Goal: Information Seeking & Learning: Compare options

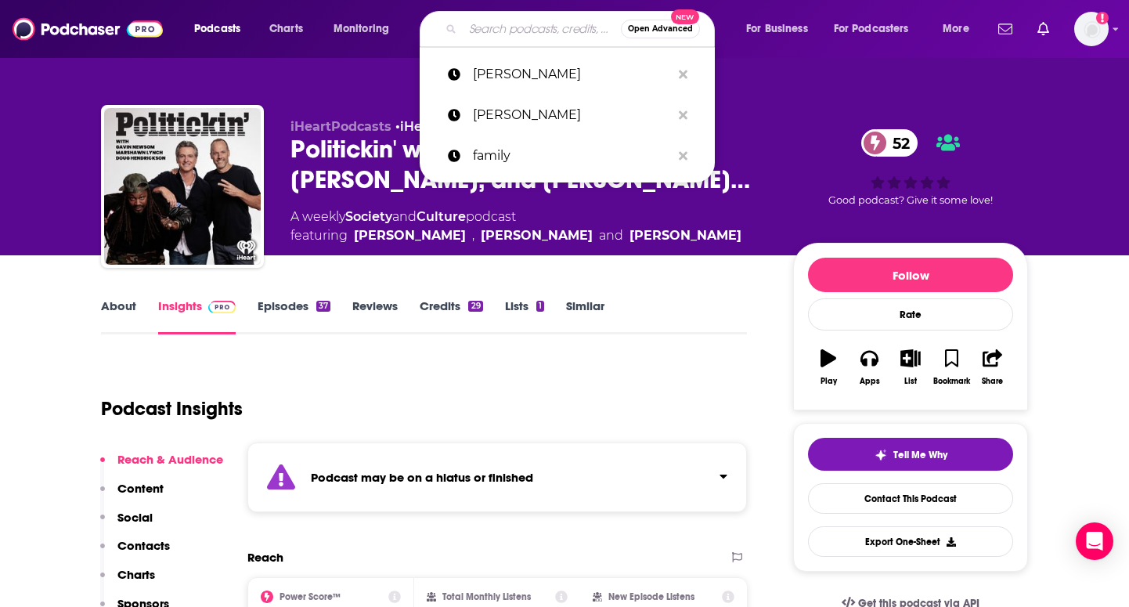
click at [533, 37] on input "Search podcasts, credits, & more..." at bounding box center [542, 28] width 158 height 25
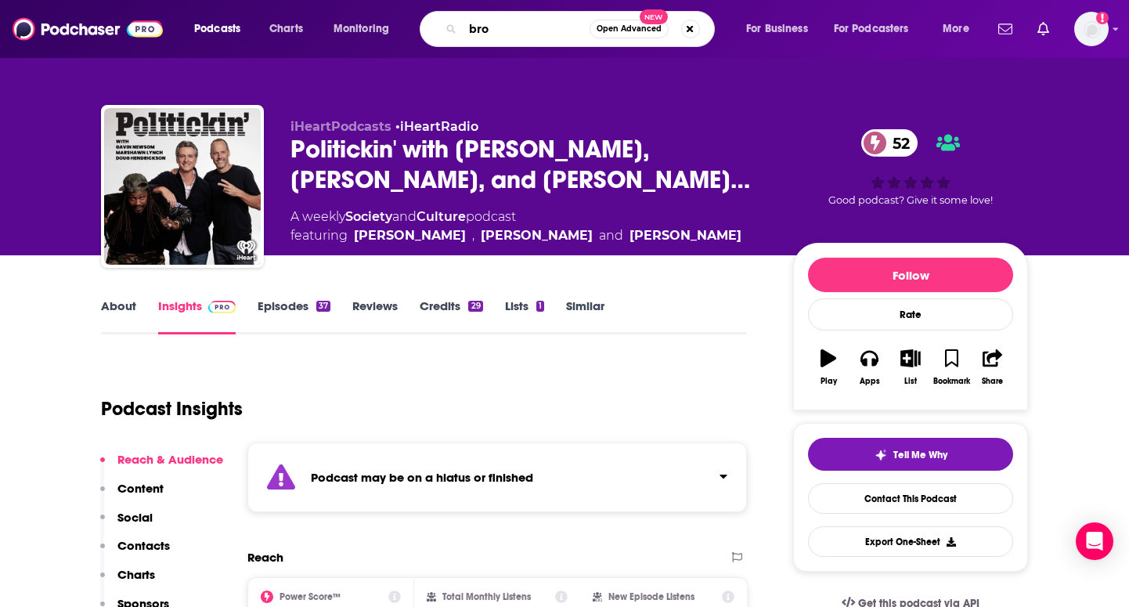
type input "bros"
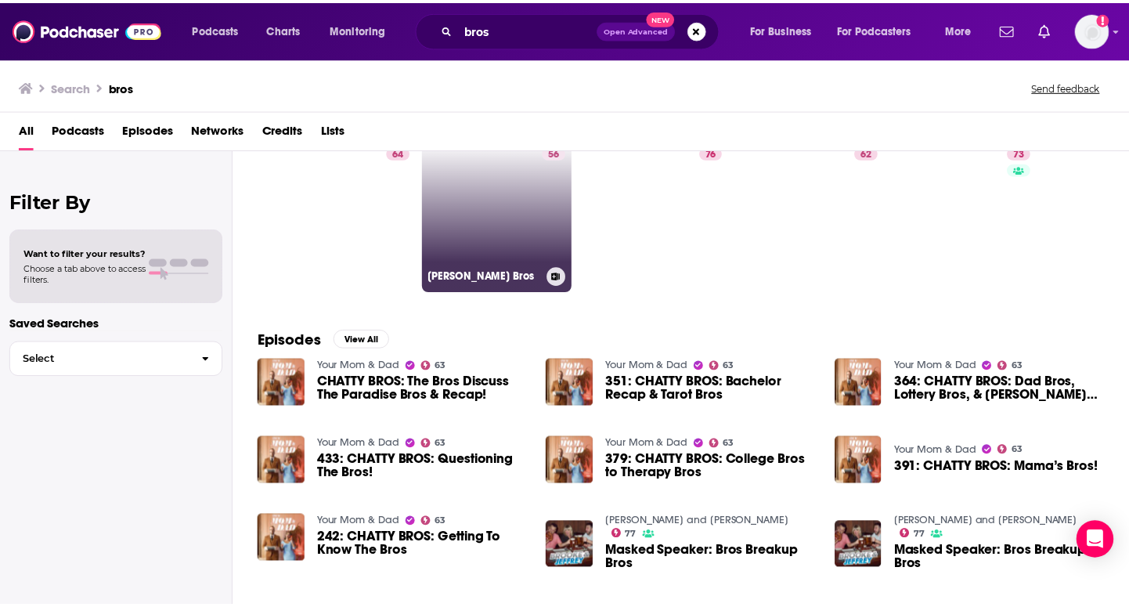
scroll to position [58, 0]
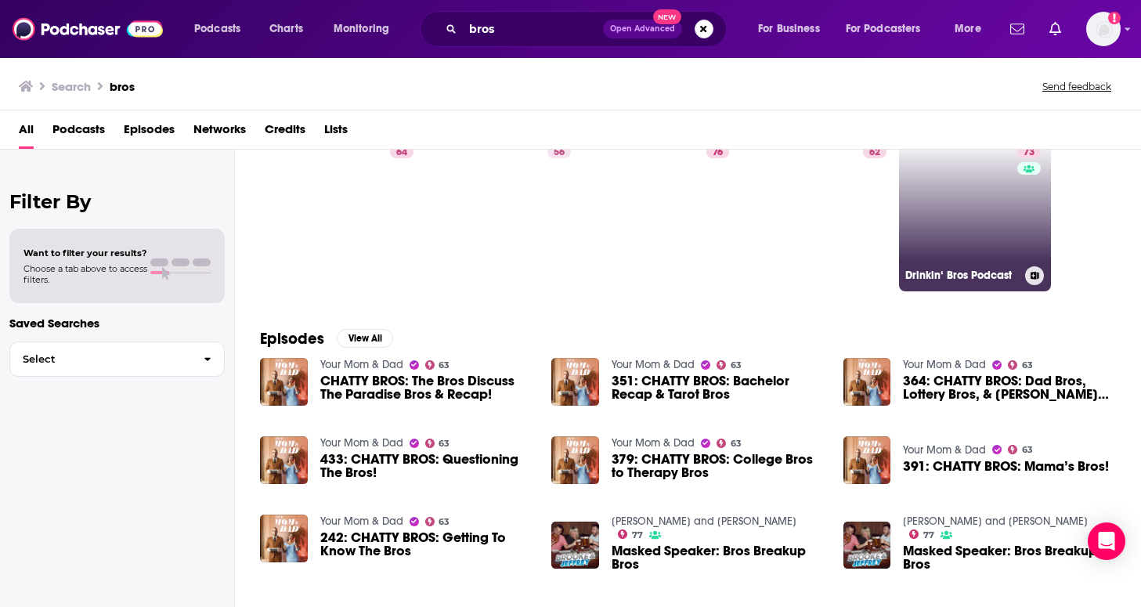
click at [988, 264] on link "73 Drinkin‘ Bros Podcast" at bounding box center [975, 215] width 152 height 152
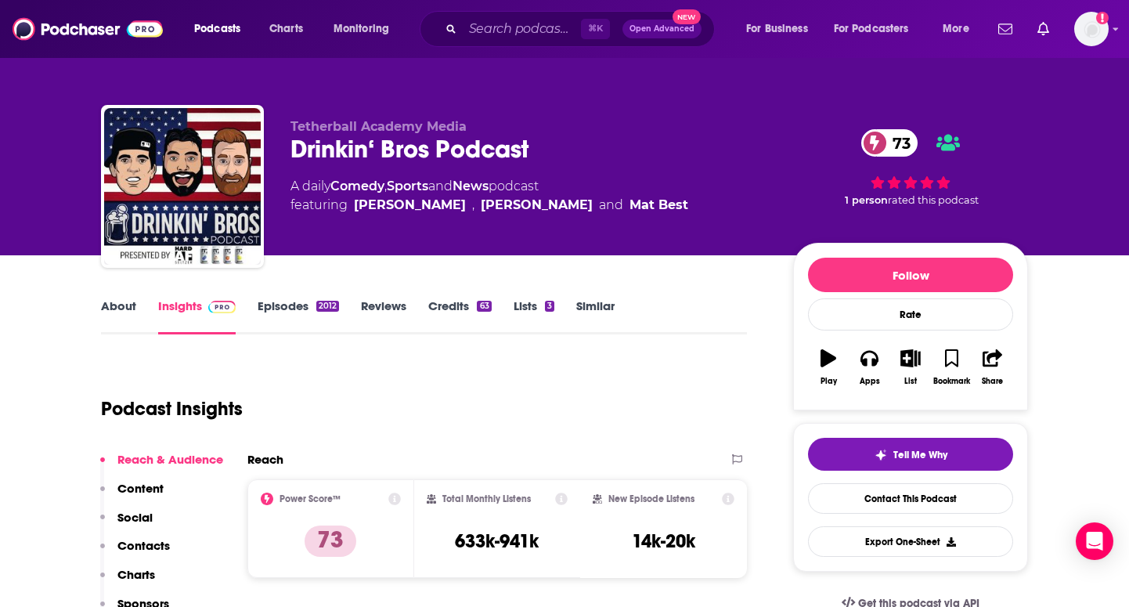
click at [504, 147] on div "Drinkin‘ Bros Podcast 73" at bounding box center [530, 149] width 478 height 31
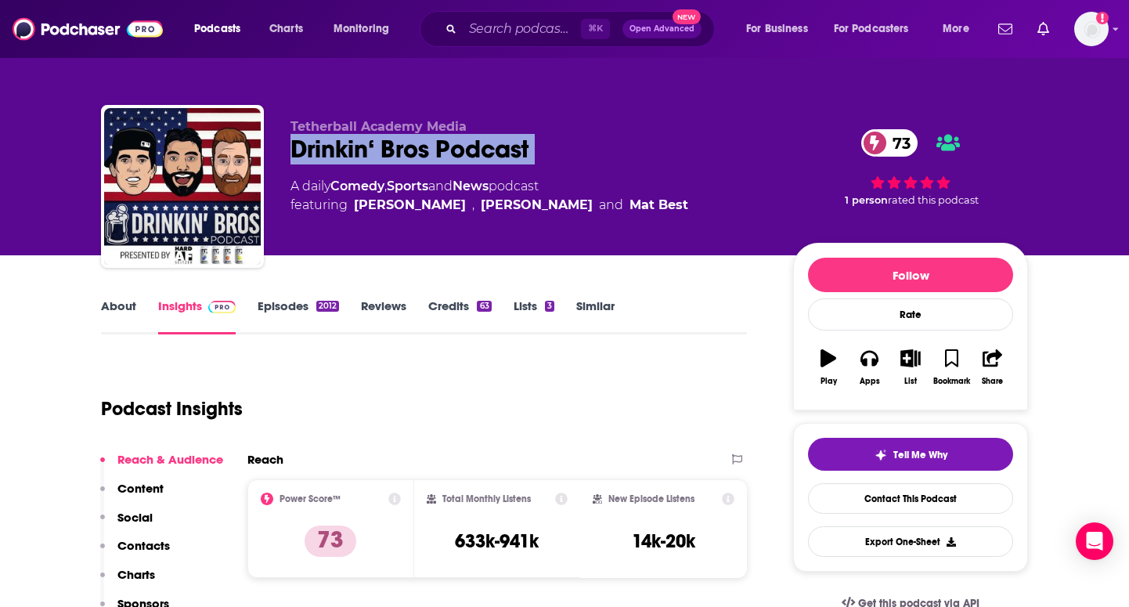
click at [504, 147] on div "Drinkin‘ Bros Podcast 73" at bounding box center [530, 149] width 478 height 31
copy div "Drinkin‘ Bros Podcast 73"
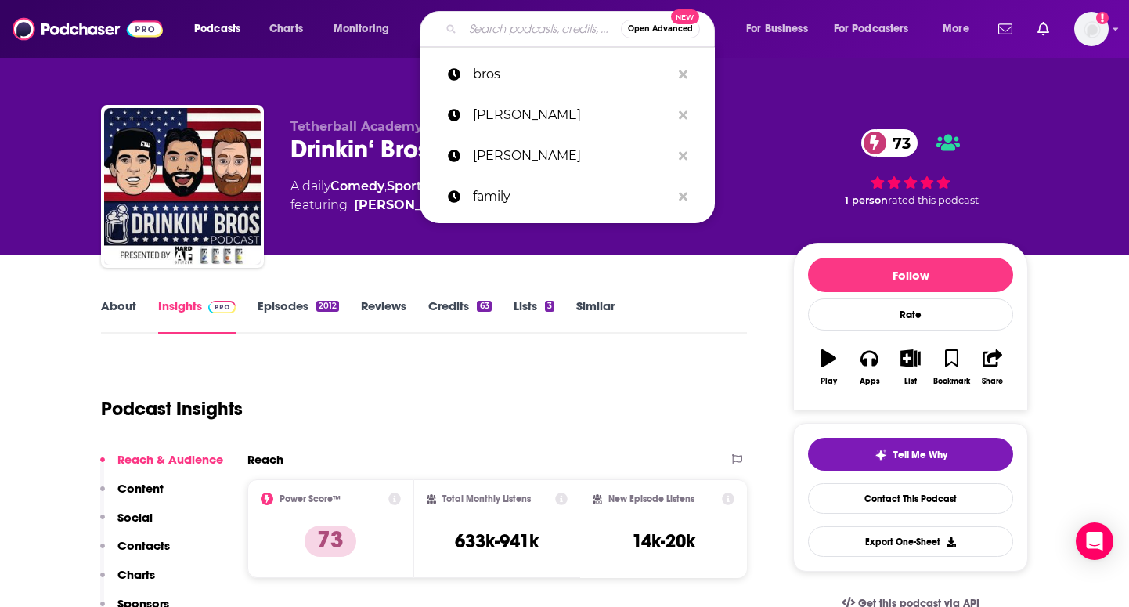
click at [481, 31] on input "Search podcasts, credits, & more..." at bounding box center [542, 28] width 158 height 25
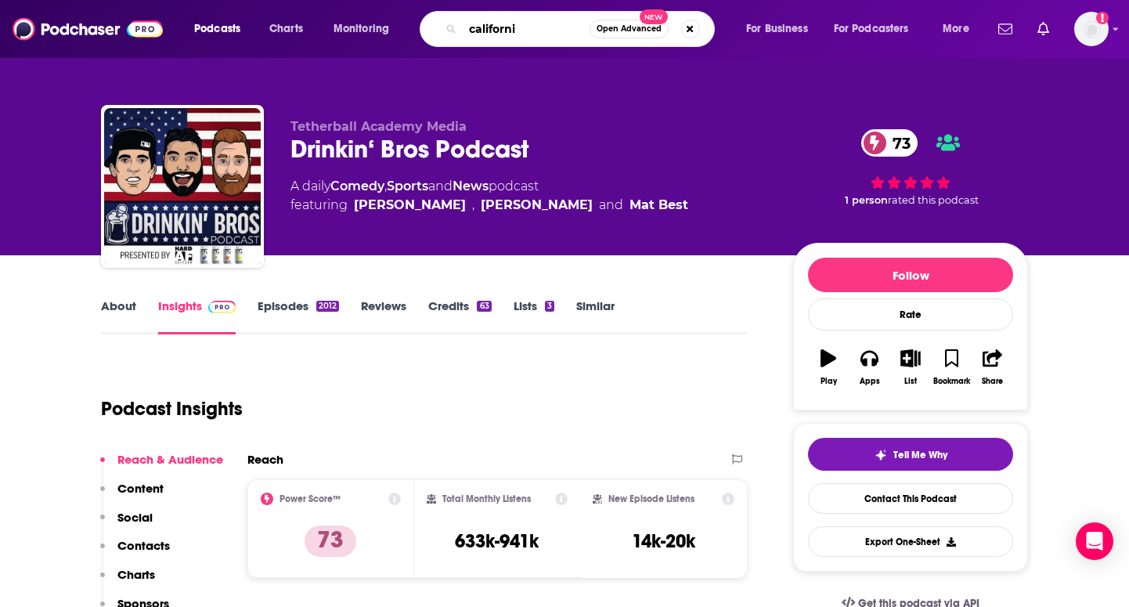
type input "[US_STATE]"
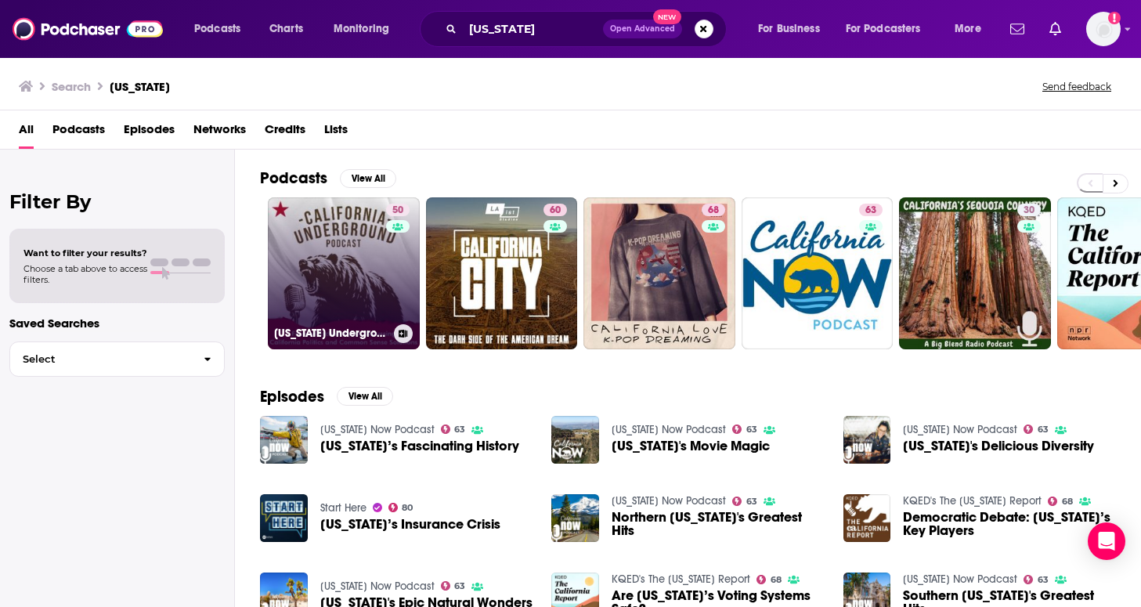
click at [393, 287] on div "50" at bounding box center [399, 264] width 27 height 121
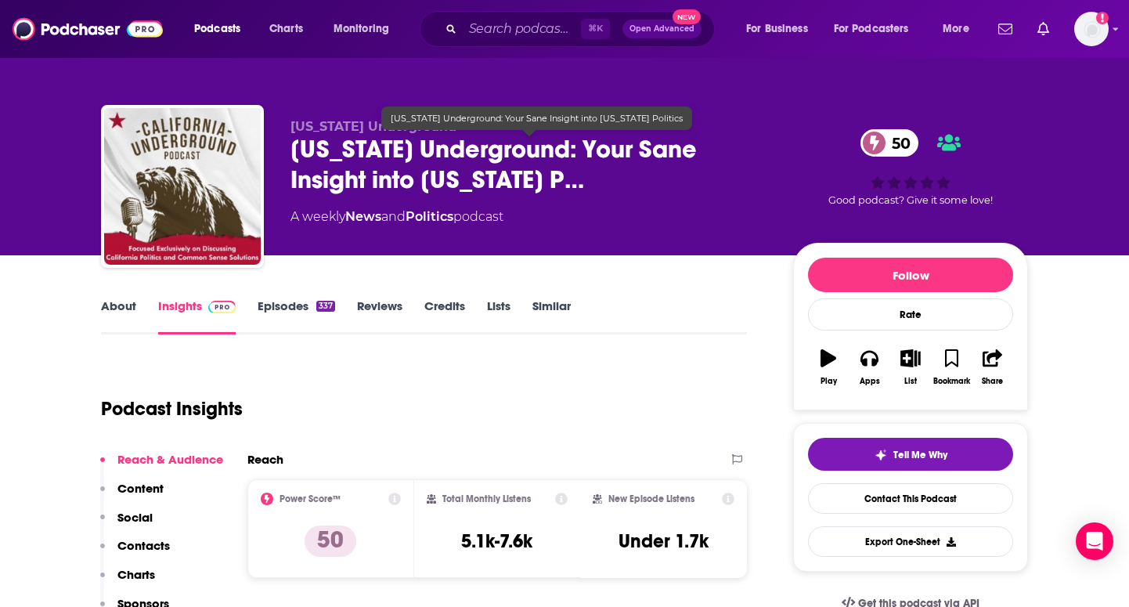
click at [508, 152] on span "[US_STATE] Underground: Your Sane Insight into [US_STATE] P…" at bounding box center [530, 164] width 478 height 61
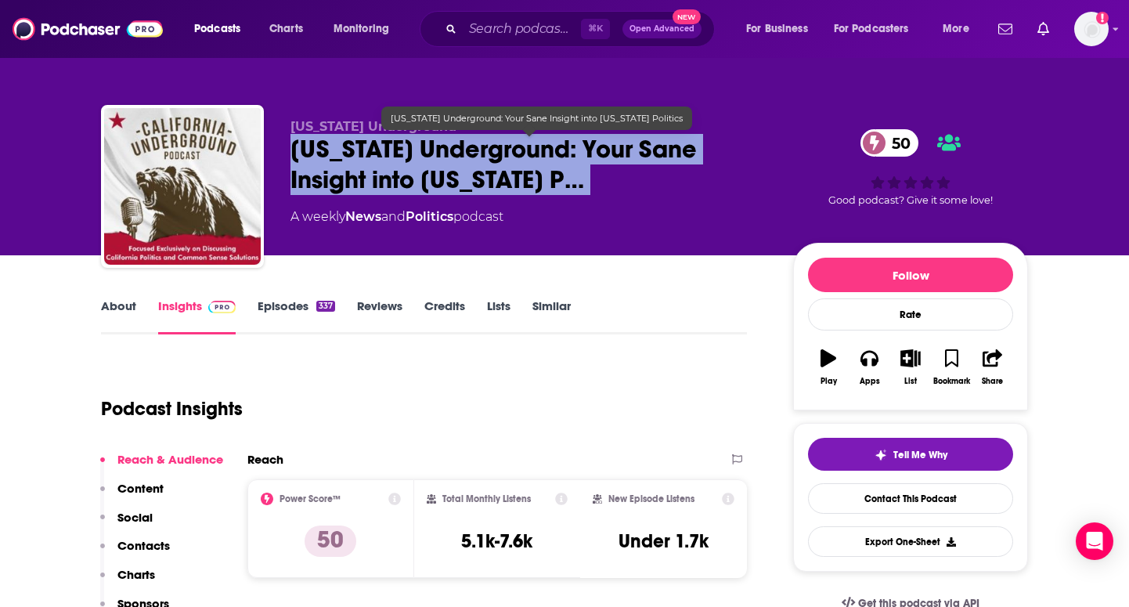
click at [508, 152] on span "[US_STATE] Underground: Your Sane Insight into [US_STATE] P…" at bounding box center [530, 164] width 478 height 61
copy div "[US_STATE] Underground: Your Sane Insight into [US_STATE] P… 50"
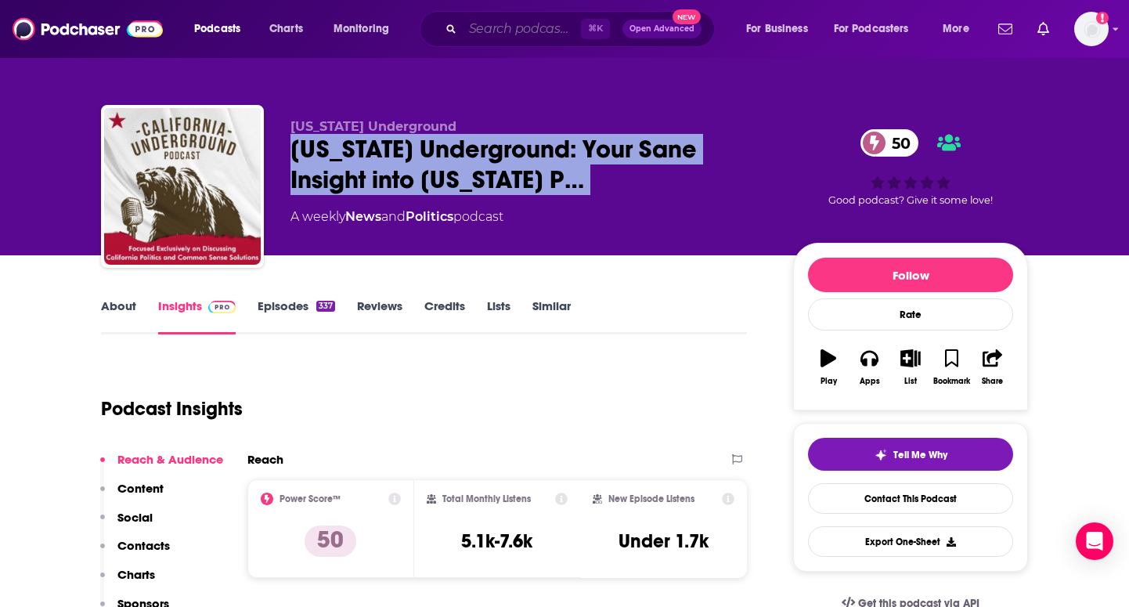
click at [522, 33] on input "Search podcasts, credits, & more..." at bounding box center [522, 28] width 118 height 25
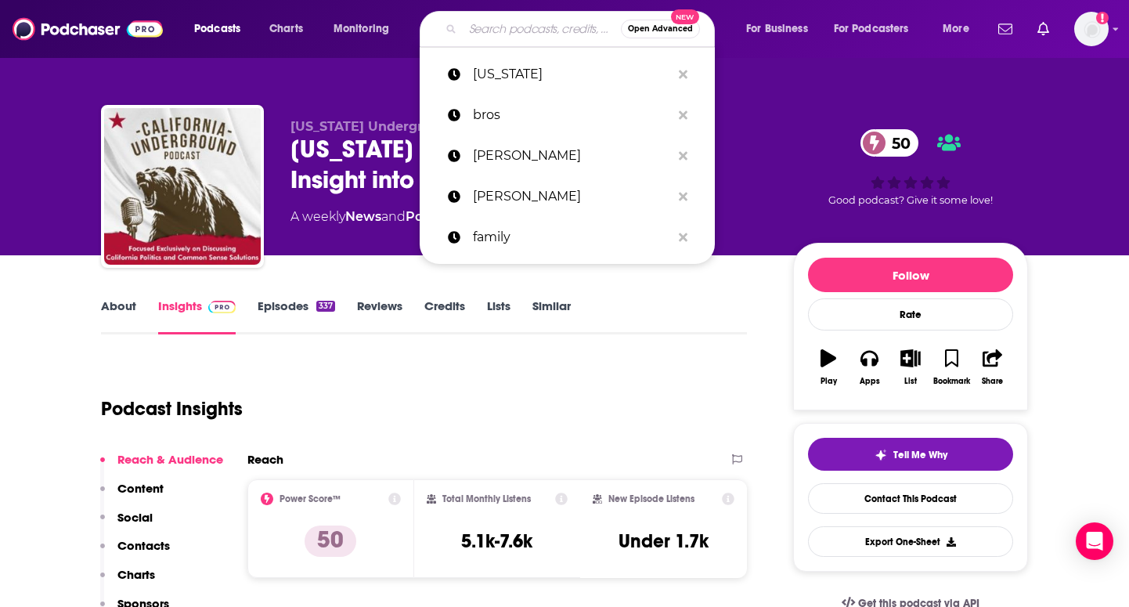
paste input "Your Mom's House"
type input "Your Mom's House"
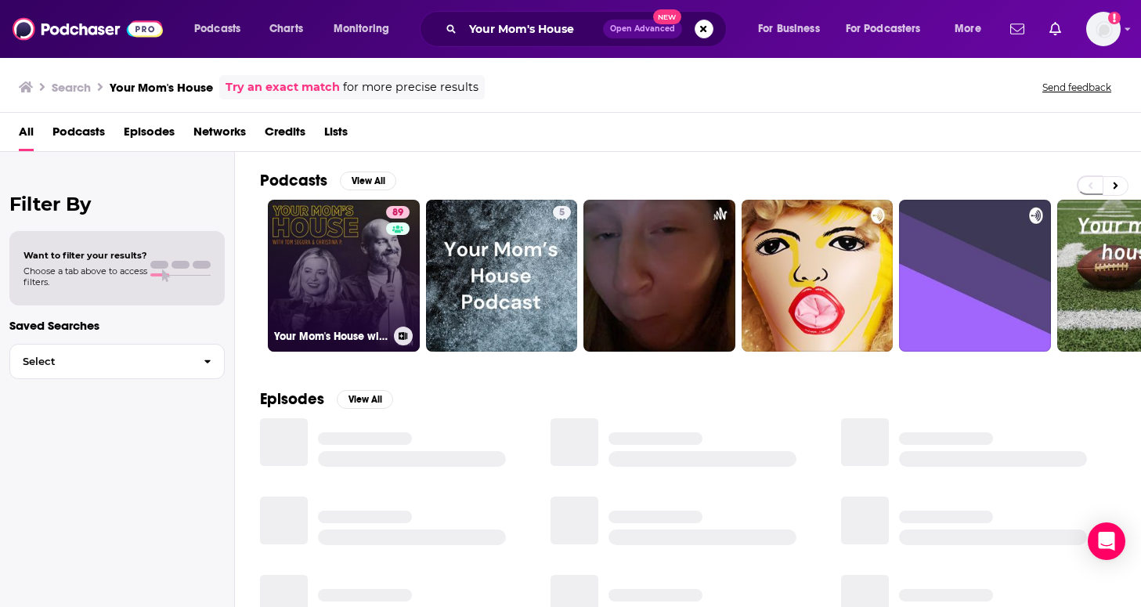
click at [373, 282] on link "89 Your Mom's House with [PERSON_NAME] and [PERSON_NAME]" at bounding box center [344, 276] width 152 height 152
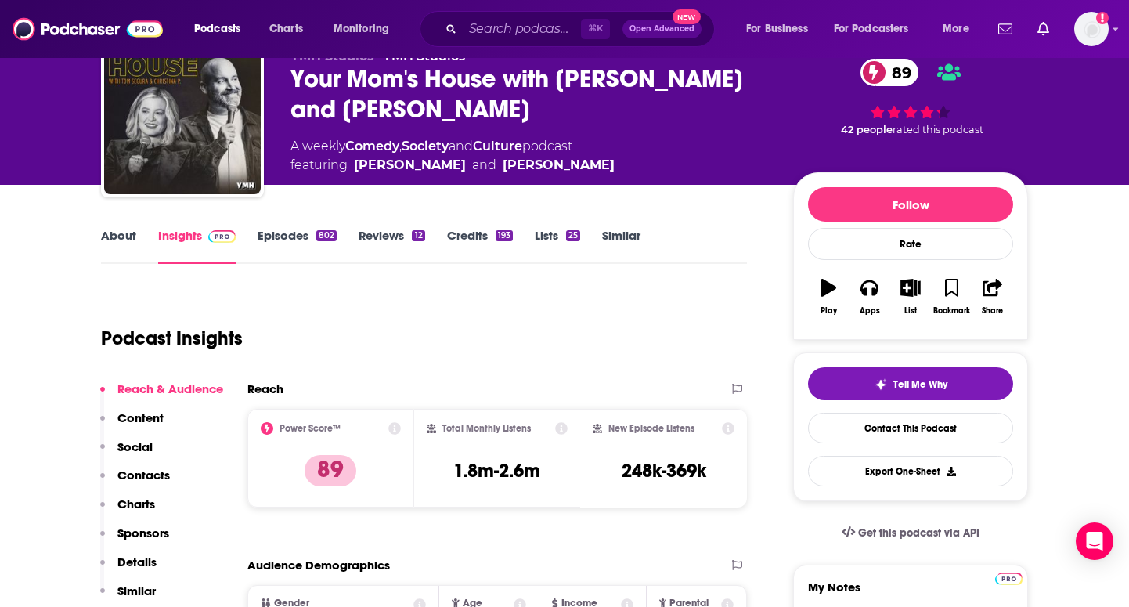
scroll to position [17, 0]
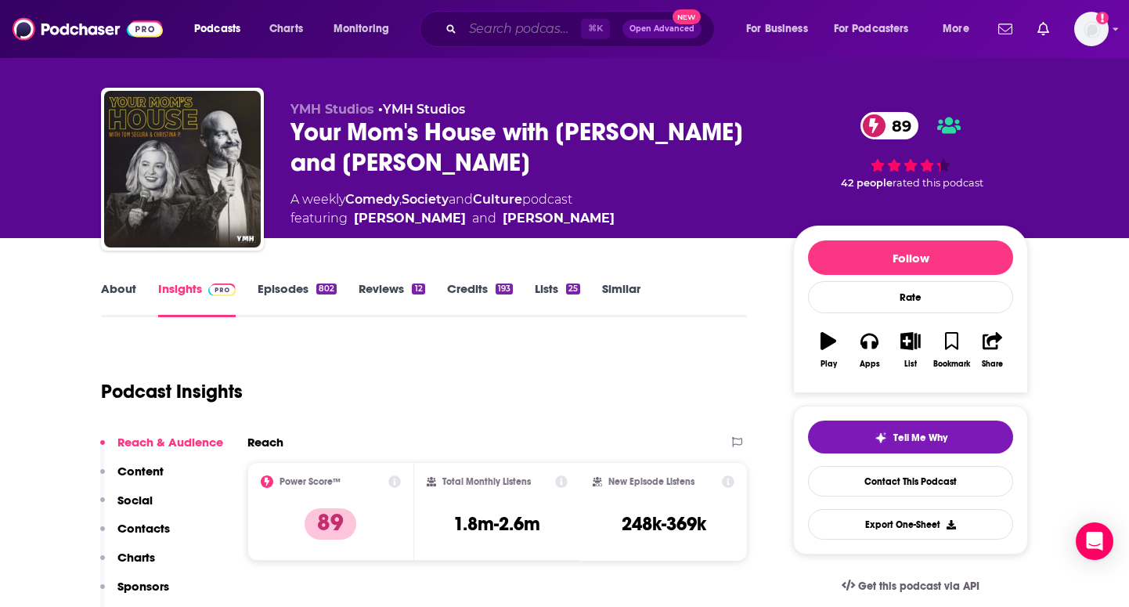
click at [488, 26] on input "Search podcasts, credits, & more..." at bounding box center [522, 28] width 118 height 25
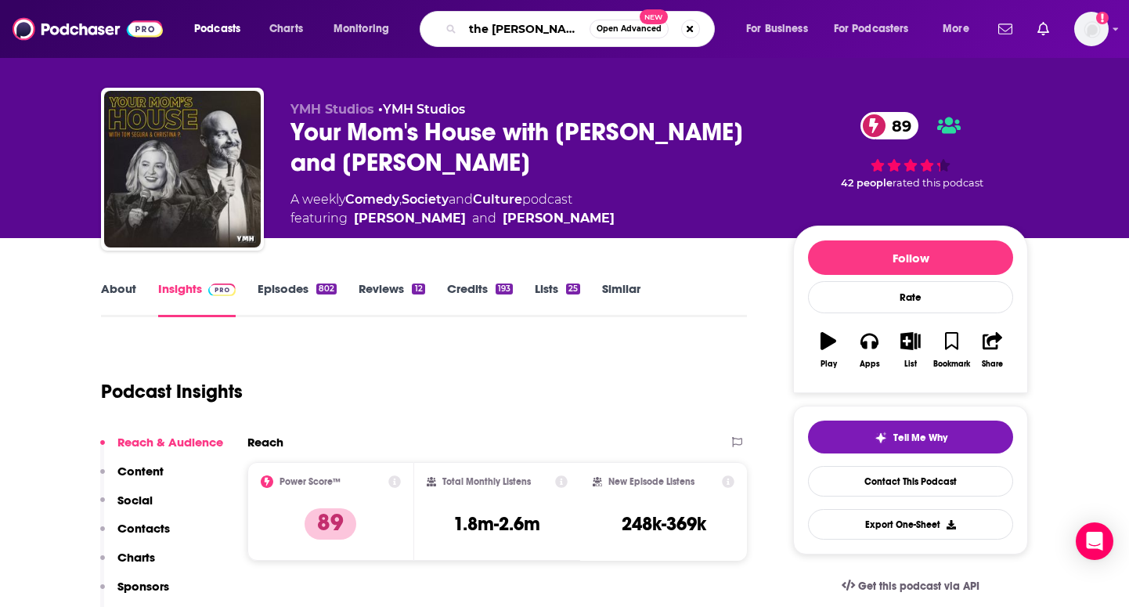
type input "the [PERSON_NAME]"
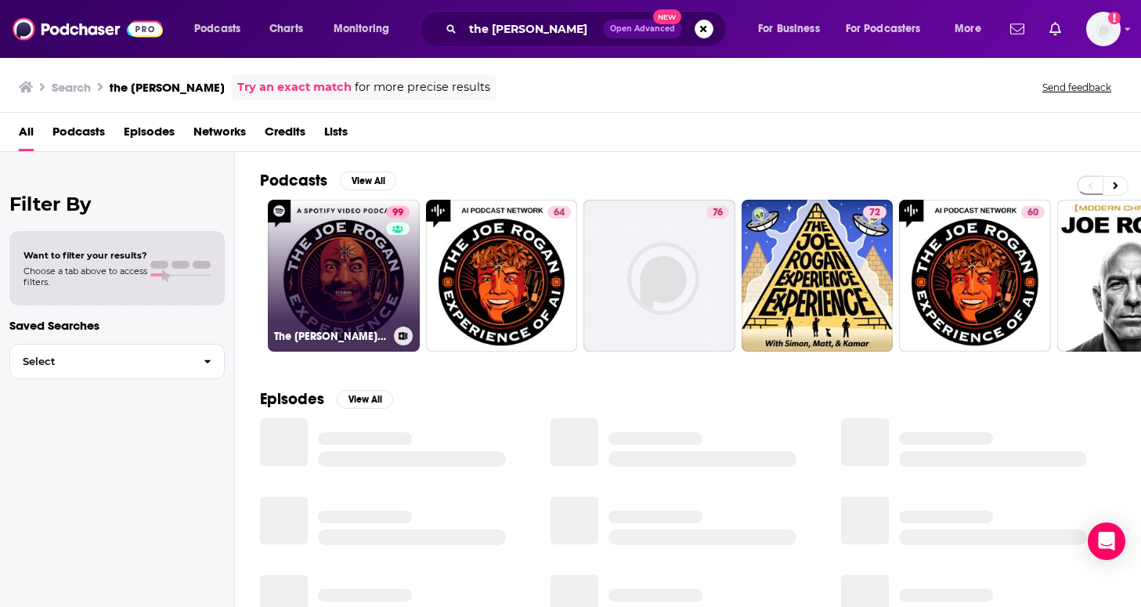
click at [345, 333] on h3 "The [PERSON_NAME] Experience" at bounding box center [331, 336] width 114 height 13
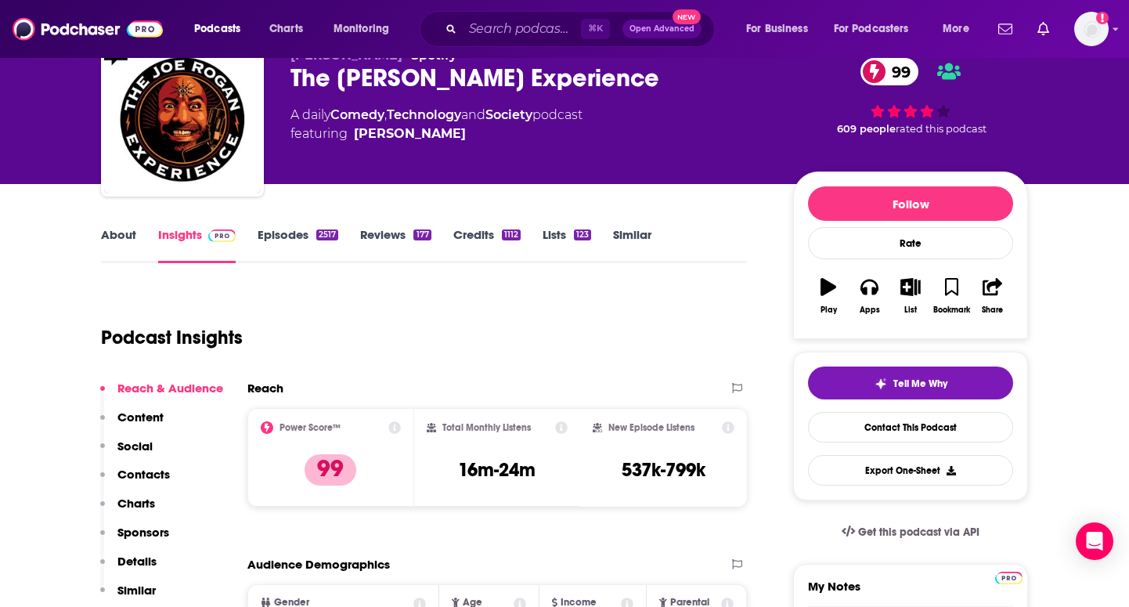
scroll to position [114, 0]
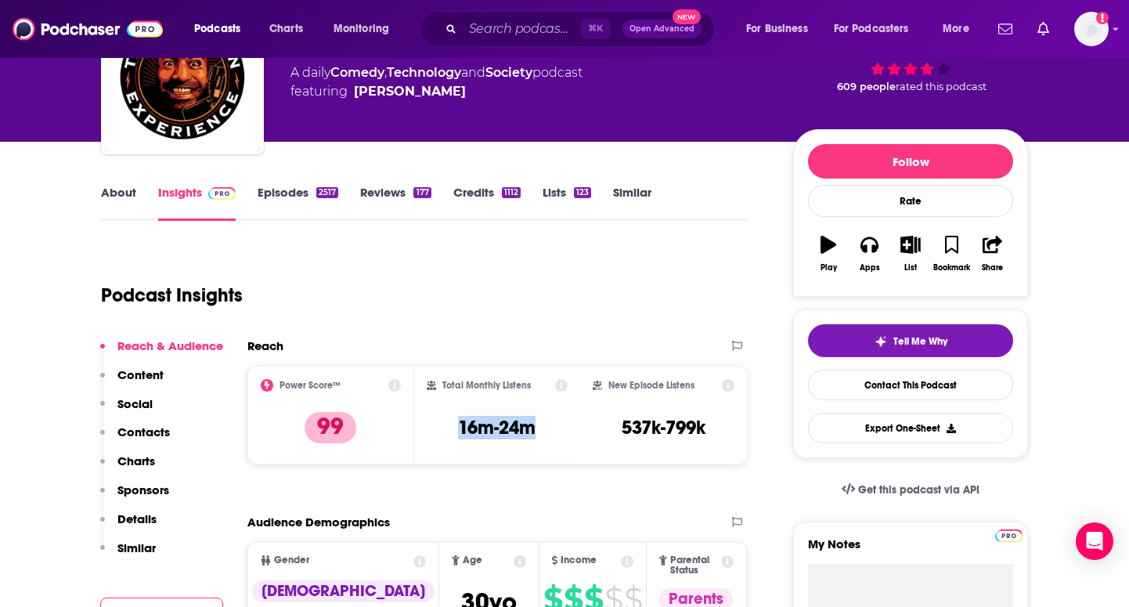
drag, startPoint x: 544, startPoint y: 424, endPoint x: 446, endPoint y: 434, distance: 98.3
click at [446, 434] on div "Total Monthly Listens 16m-24m" at bounding box center [498, 415] width 142 height 72
copy h3 "16m-24m"
click at [502, 22] on input "Search podcasts, credits, & more..." at bounding box center [522, 28] width 118 height 25
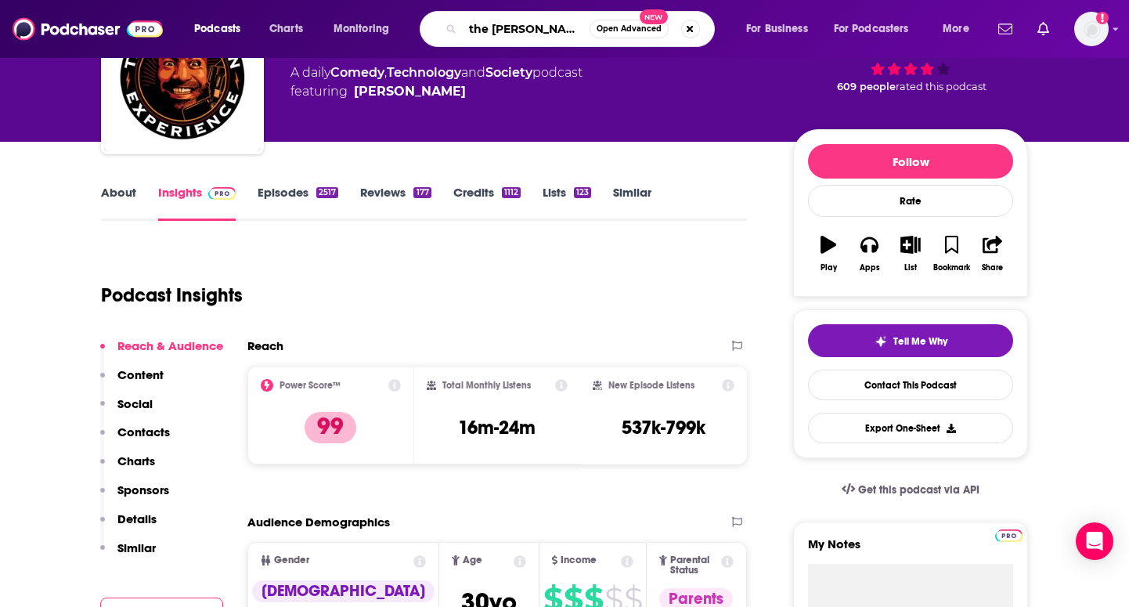
type input "the [PERSON_NAME] show"
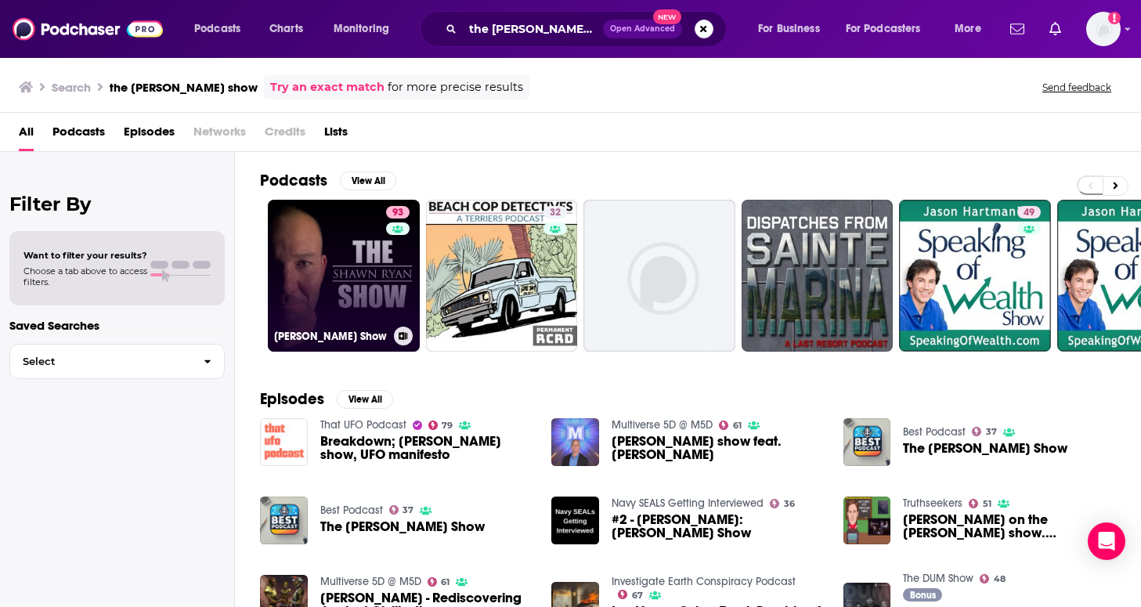
click at [371, 283] on link "93 [PERSON_NAME] Show" at bounding box center [344, 276] width 152 height 152
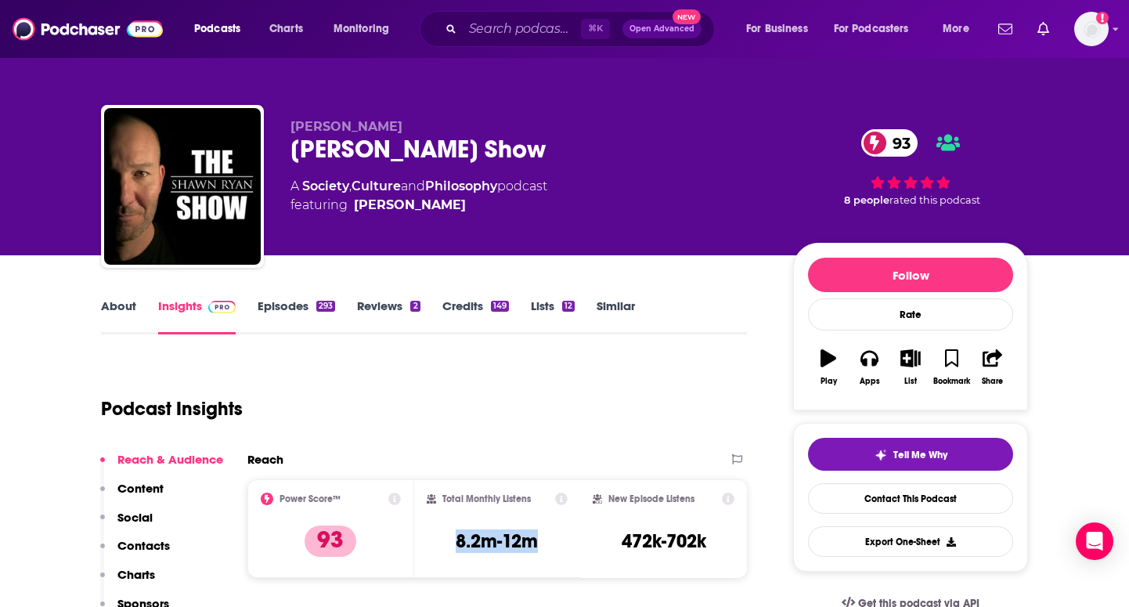
drag, startPoint x: 536, startPoint y: 537, endPoint x: 451, endPoint y: 537, distance: 85.4
click at [451, 537] on div "Total Monthly Listens 8.2m-12m" at bounding box center [498, 529] width 142 height 72
copy h3 "8.2m-12m"
